Goal: Task Accomplishment & Management: Use online tool/utility

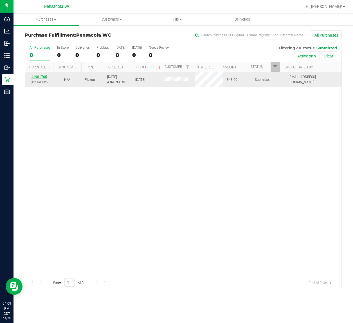
click at [39, 78] on link "11981765" at bounding box center [39, 77] width 16 height 4
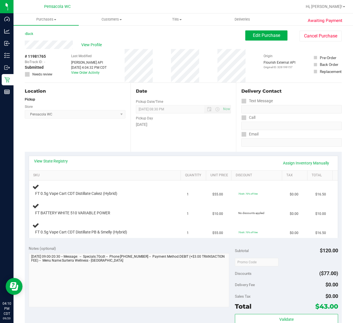
click at [113, 158] on div "View State Registry Assign Inventory Manually" at bounding box center [183, 163] width 299 height 10
click at [113, 149] on div "Location Pickup Store Pensacola WC Select Store [PERSON_NAME][GEOGRAPHIC_DATA] …" at bounding box center [78, 117] width 106 height 69
click at [92, 142] on div "Location Pickup Store Pensacola WC Select Store [PERSON_NAME][GEOGRAPHIC_DATA] …" at bounding box center [78, 117] width 106 height 69
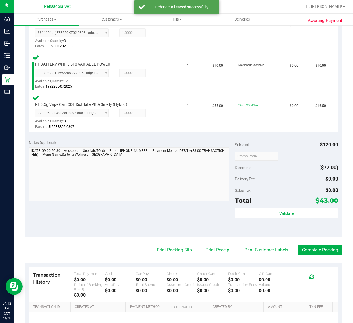
scroll to position [176, 0]
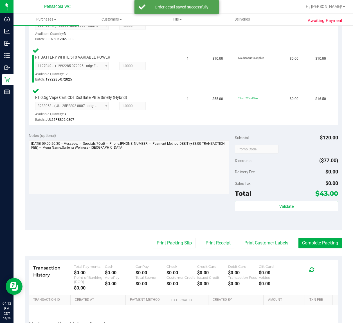
click at [245, 211] on div "Validate" at bounding box center [286, 213] width 103 height 25
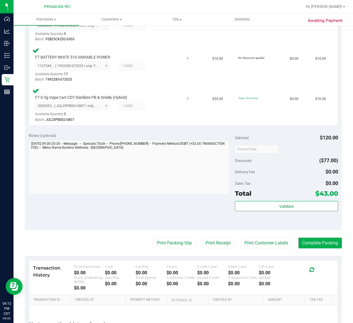
click at [245, 211] on div "Validate" at bounding box center [286, 213] width 103 height 25
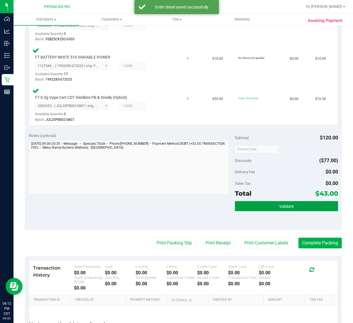
click at [244, 210] on button "Validate" at bounding box center [286, 206] width 103 height 10
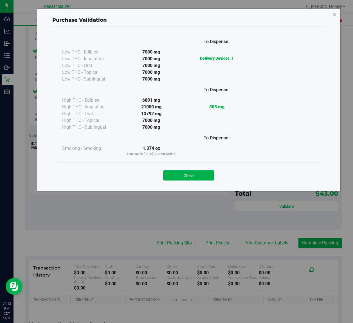
click at [201, 181] on div "Close" at bounding box center [189, 173] width 264 height 23
click at [200, 172] on button "Close" at bounding box center [188, 175] width 51 height 10
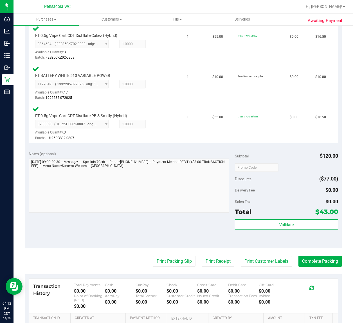
scroll to position [228, 0]
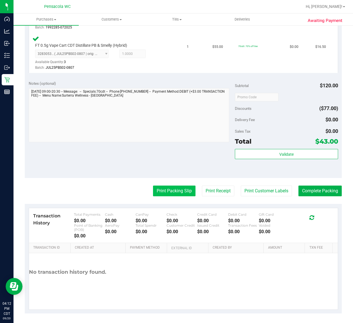
click at [162, 193] on button "Print Packing Slip" at bounding box center [174, 190] width 42 height 11
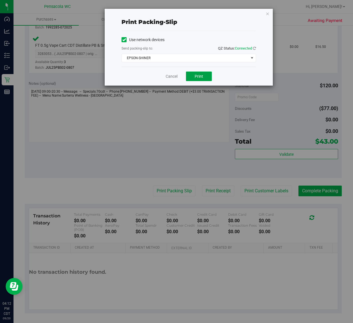
click at [203, 75] on button "Print" at bounding box center [199, 76] width 26 height 10
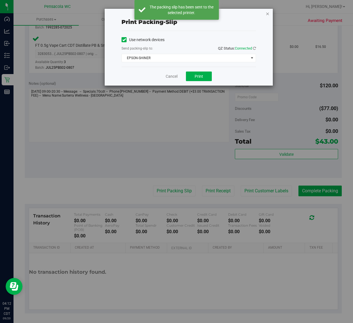
click at [268, 15] on icon "button" at bounding box center [268, 13] width 4 height 7
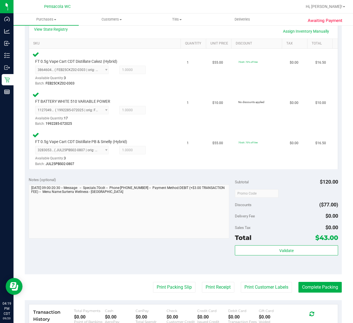
scroll to position [158, 0]
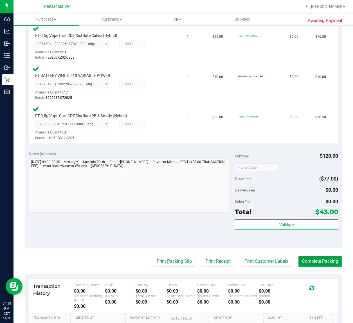
click at [310, 266] on button "Complete Packing" at bounding box center [319, 261] width 43 height 11
